Goal: Browse casually

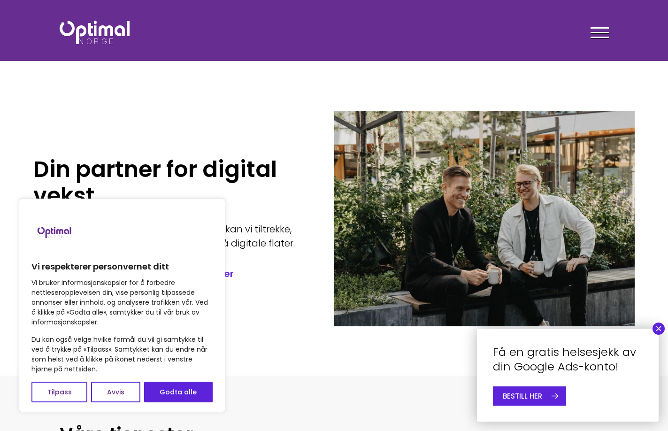
drag, startPoint x: 264, startPoint y: 143, endPoint x: 302, endPoint y: 165, distance: 43.9
click at [253, 134] on div "Din partner for digital vekst Du kan ditt fagfelt – vi kan vårt. Sammen kan vi …" at bounding box center [183, 218] width 300 height 235
click at [658, 323] on button "×" at bounding box center [658, 328] width 12 height 12
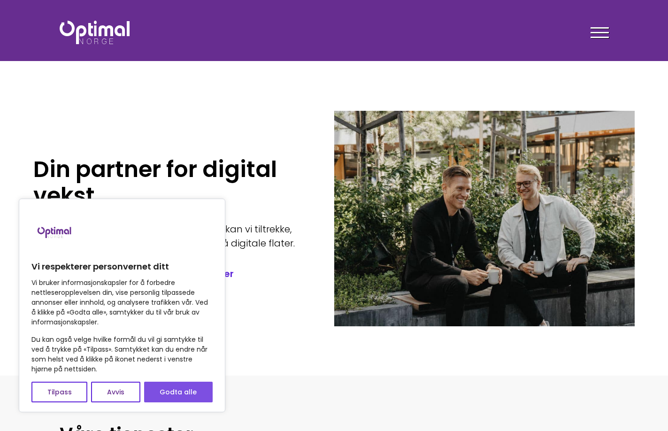
click at [208, 387] on button "Godta alle" at bounding box center [178, 391] width 68 height 21
checkbox input "true"
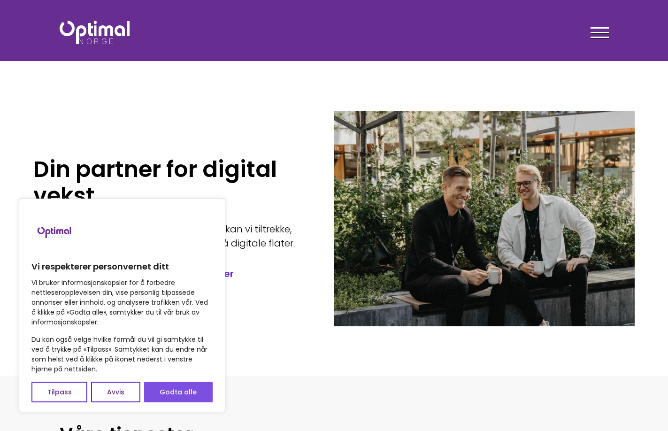
checkbox input "true"
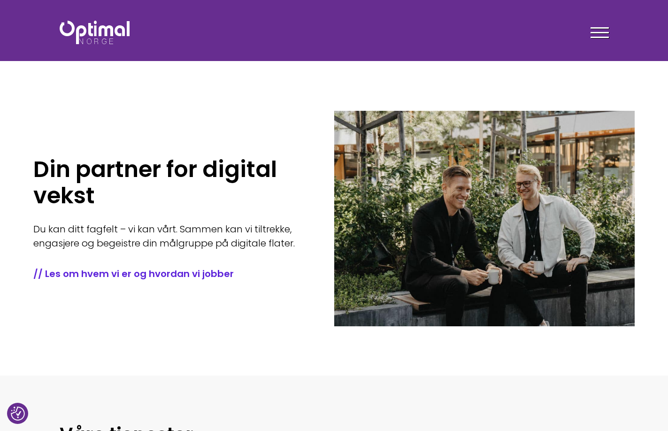
drag, startPoint x: 343, startPoint y: 347, endPoint x: 323, endPoint y: 353, distance: 21.5
drag, startPoint x: 323, startPoint y: 353, endPoint x: 305, endPoint y: 357, distance: 17.8
click at [305, 357] on section "Din partner for digital vekst Du kan ditt fagfelt – vi kan vårt. Sammen kan vi …" at bounding box center [334, 187] width 668 height 375
drag, startPoint x: 296, startPoint y: 352, endPoint x: 288, endPoint y: 352, distance: 7.5
click at [289, 352] on section "Din partner for digital vekst Du kan ditt fagfelt – vi kan vårt. Sammen kan vi …" at bounding box center [334, 187] width 668 height 375
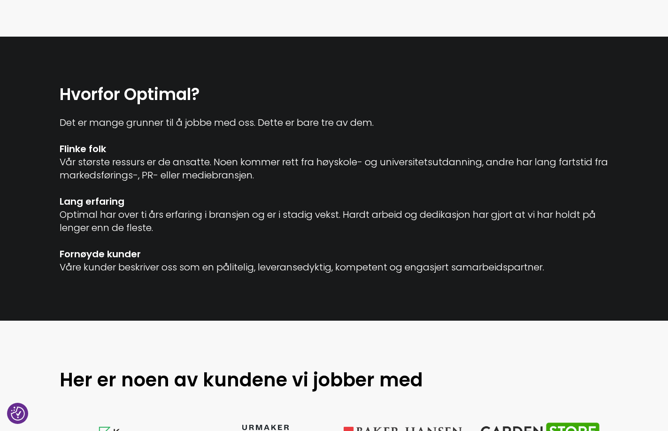
scroll to position [798, 0]
